Goal: Information Seeking & Learning: Learn about a topic

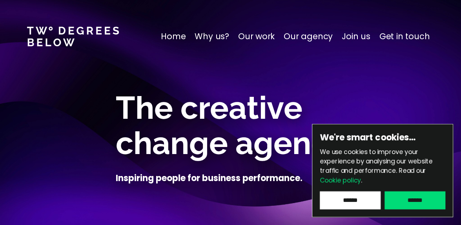
click at [383, 40] on p "Get in touch" at bounding box center [404, 36] width 50 height 13
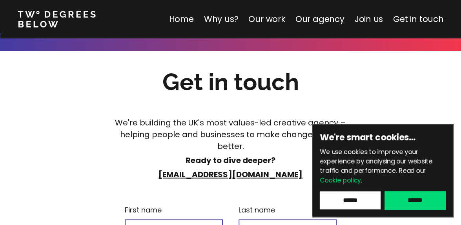
click at [397, 202] on input "******" at bounding box center [414, 200] width 61 height 18
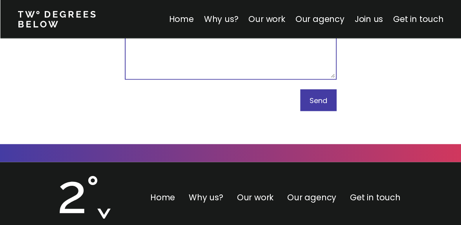
scroll to position [4927, 0]
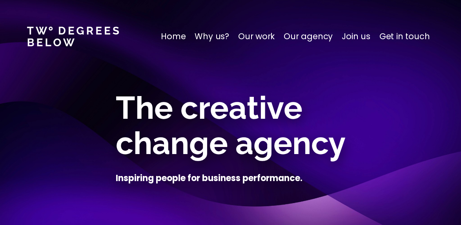
click at [297, 34] on p "Our agency" at bounding box center [307, 36] width 49 height 13
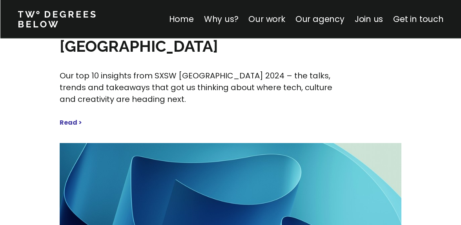
scroll to position [3772, 0]
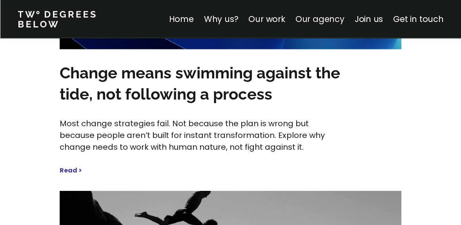
click at [332, 17] on link "Our agency" at bounding box center [319, 18] width 49 height 11
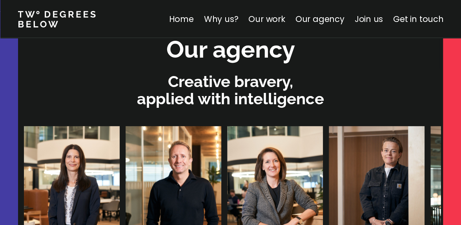
click at [364, 19] on link "Join us" at bounding box center [368, 18] width 29 height 11
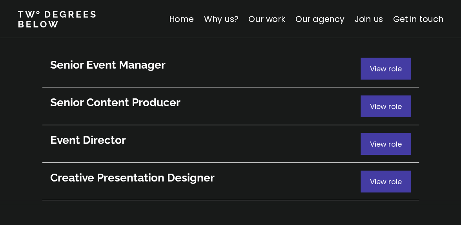
scroll to position [4313, 0]
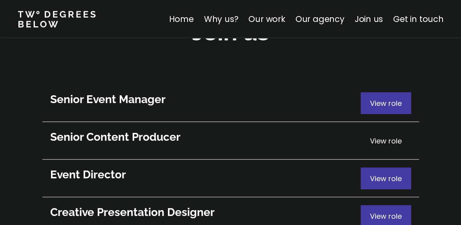
click at [378, 136] on span "View role" at bounding box center [386, 141] width 32 height 10
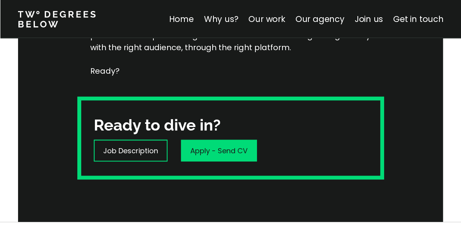
scroll to position [278, 0]
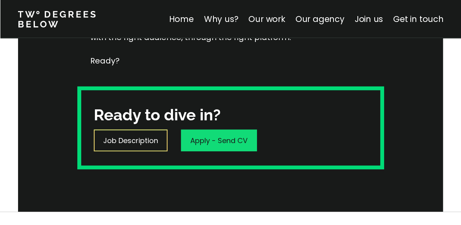
click at [136, 142] on p "Job Description" at bounding box center [130, 140] width 55 height 11
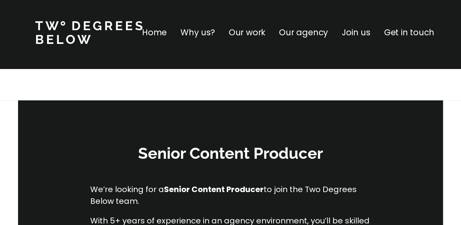
scroll to position [0, 0]
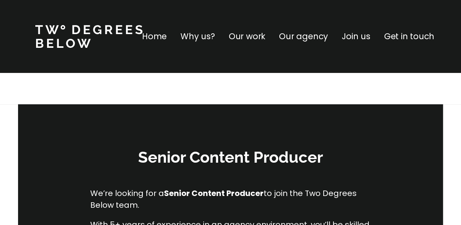
click at [387, 34] on p "Get in touch" at bounding box center [408, 36] width 50 height 13
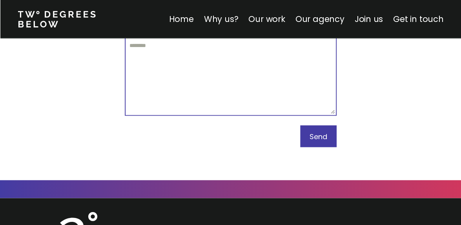
scroll to position [4950, 0]
